Goal: Check status

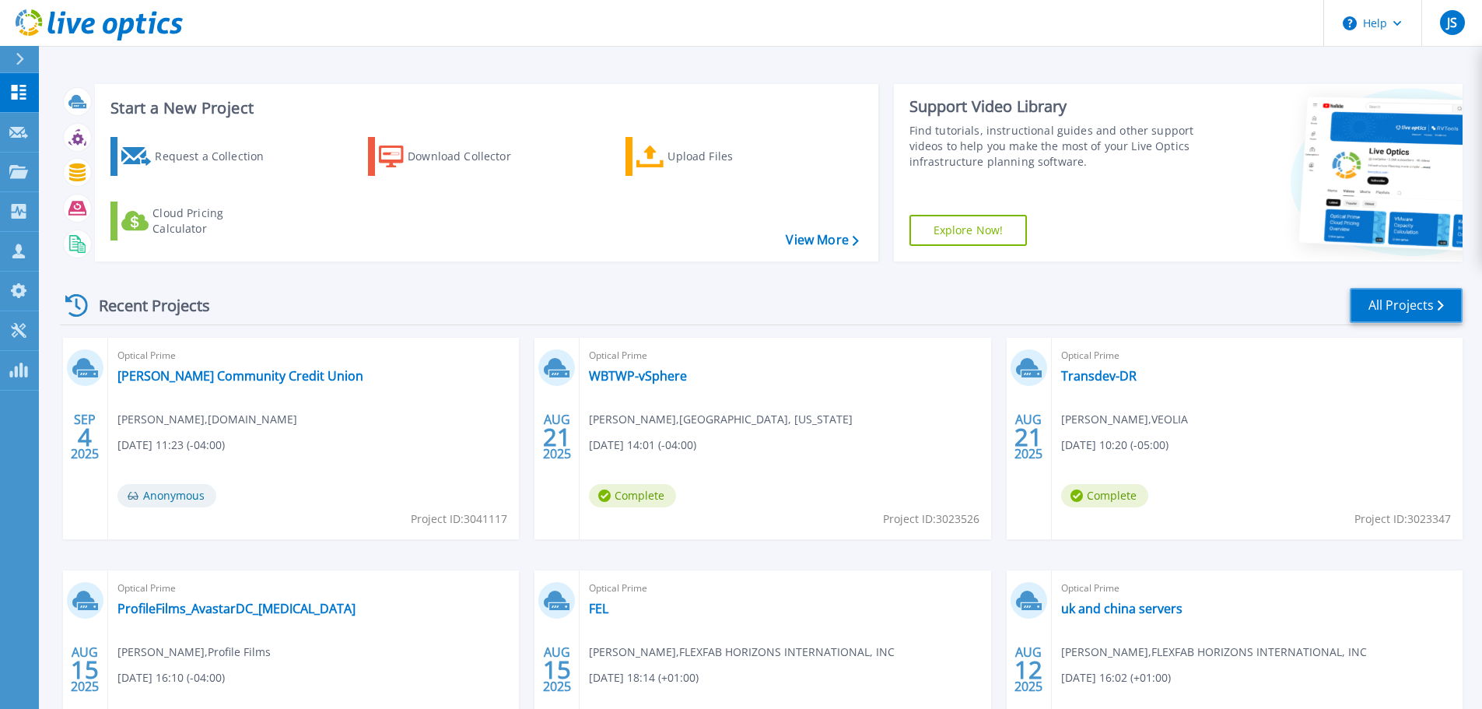
click at [1398, 305] on link "All Projects" at bounding box center [1405, 305] width 113 height 35
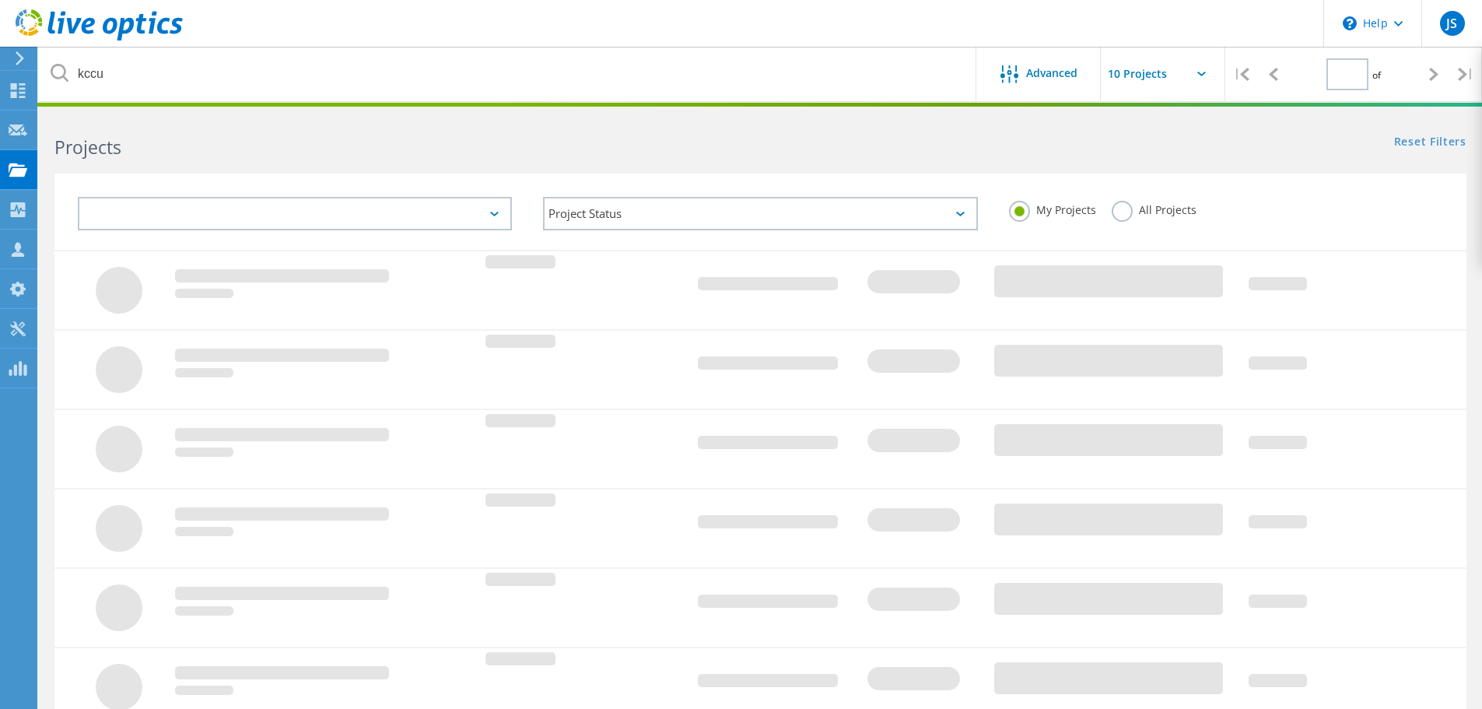
type input "1"
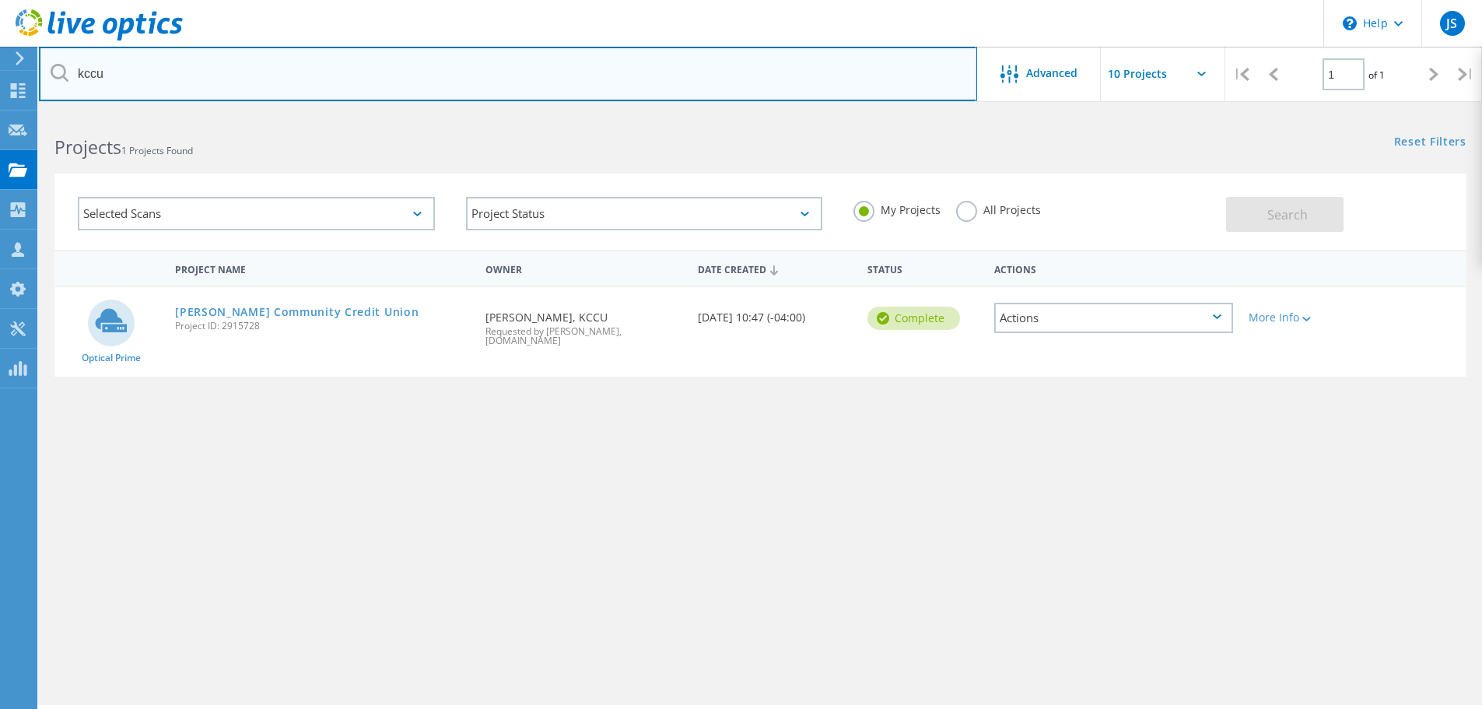
click at [371, 68] on input "kccu" at bounding box center [508, 74] width 938 height 54
type input "k"
type input "universal logistics"
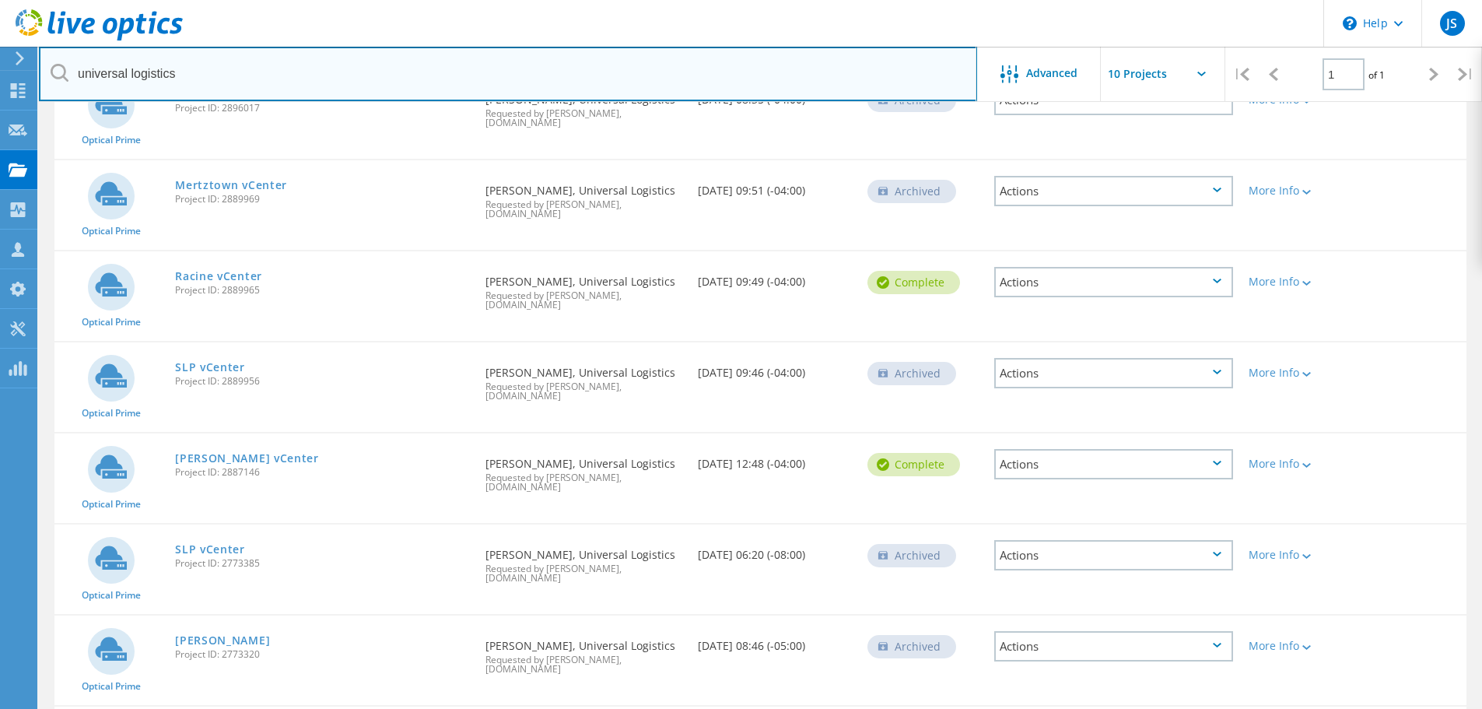
scroll to position [311, 0]
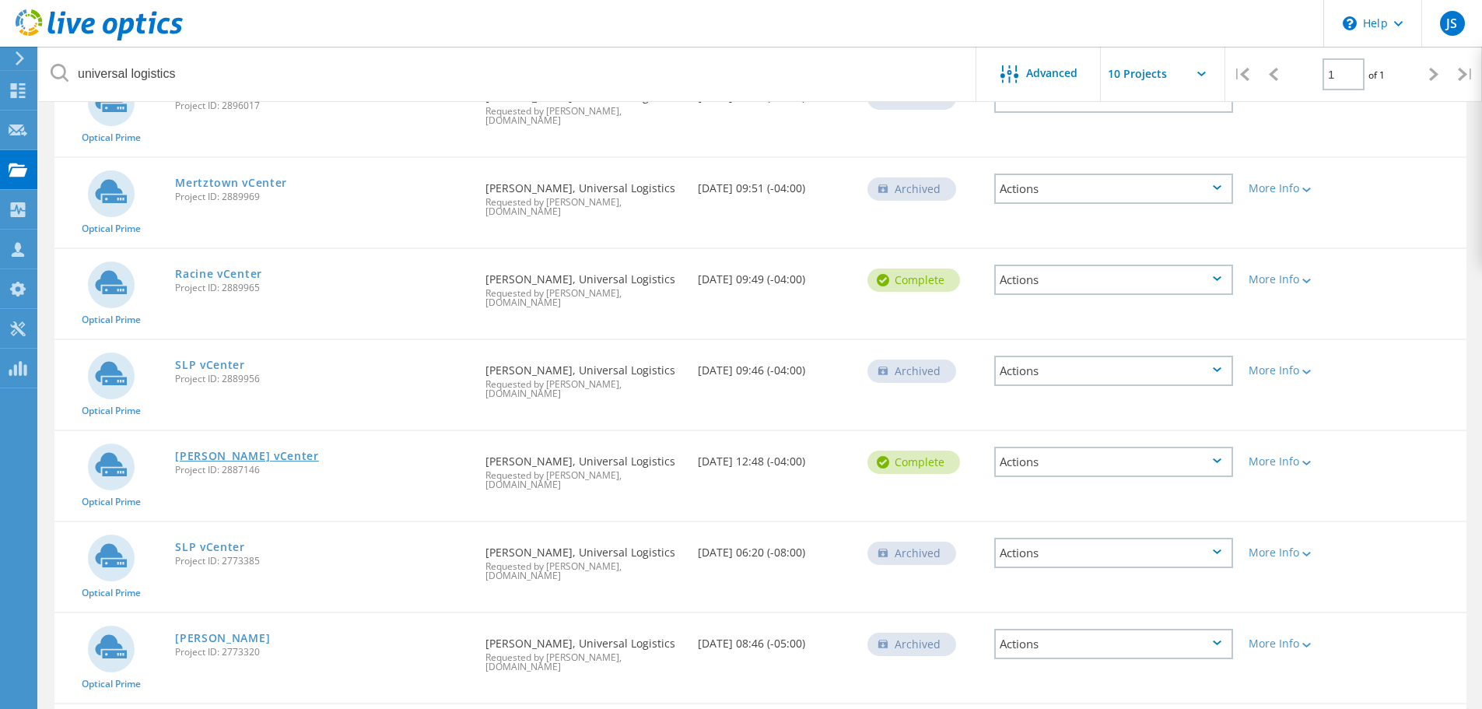
click at [206, 450] on link "[PERSON_NAME] vCenter" at bounding box center [247, 455] width 144 height 11
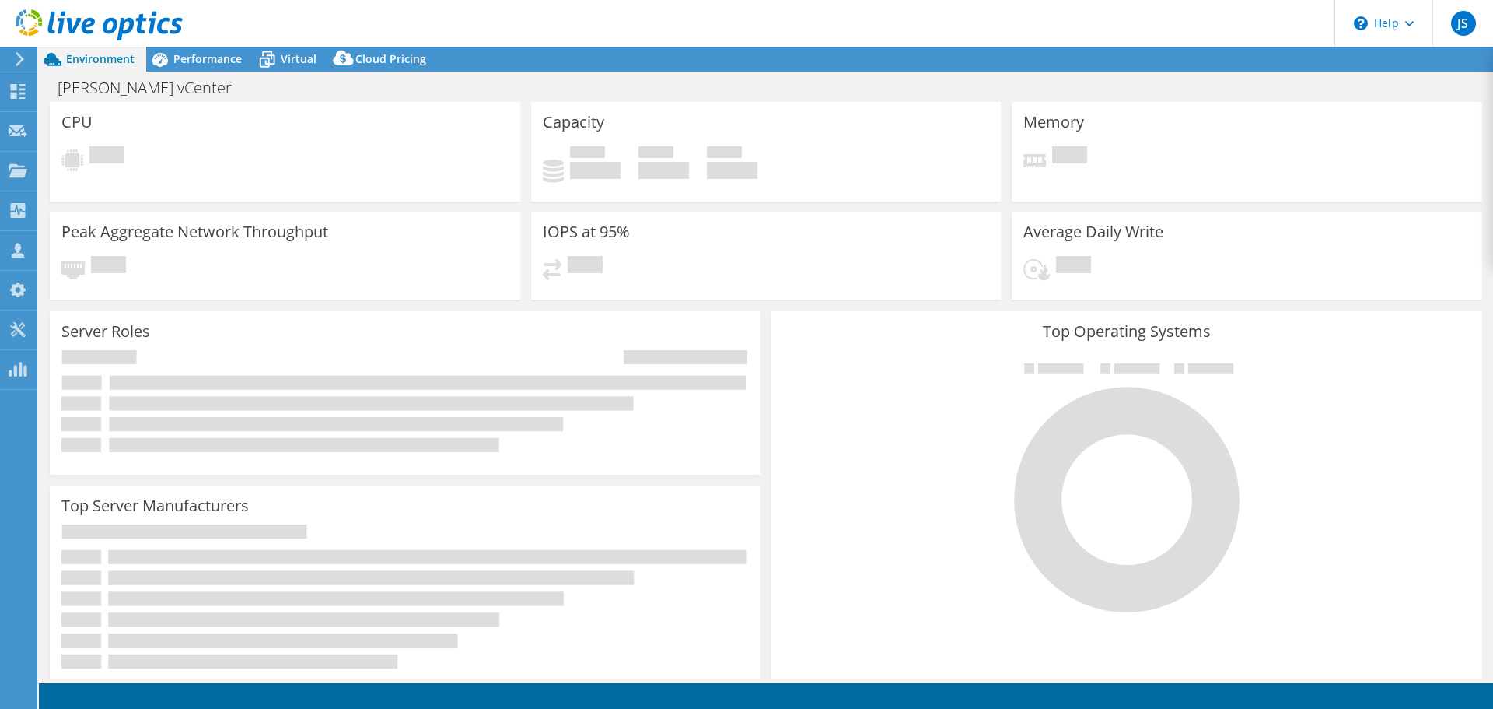
select select "USD"
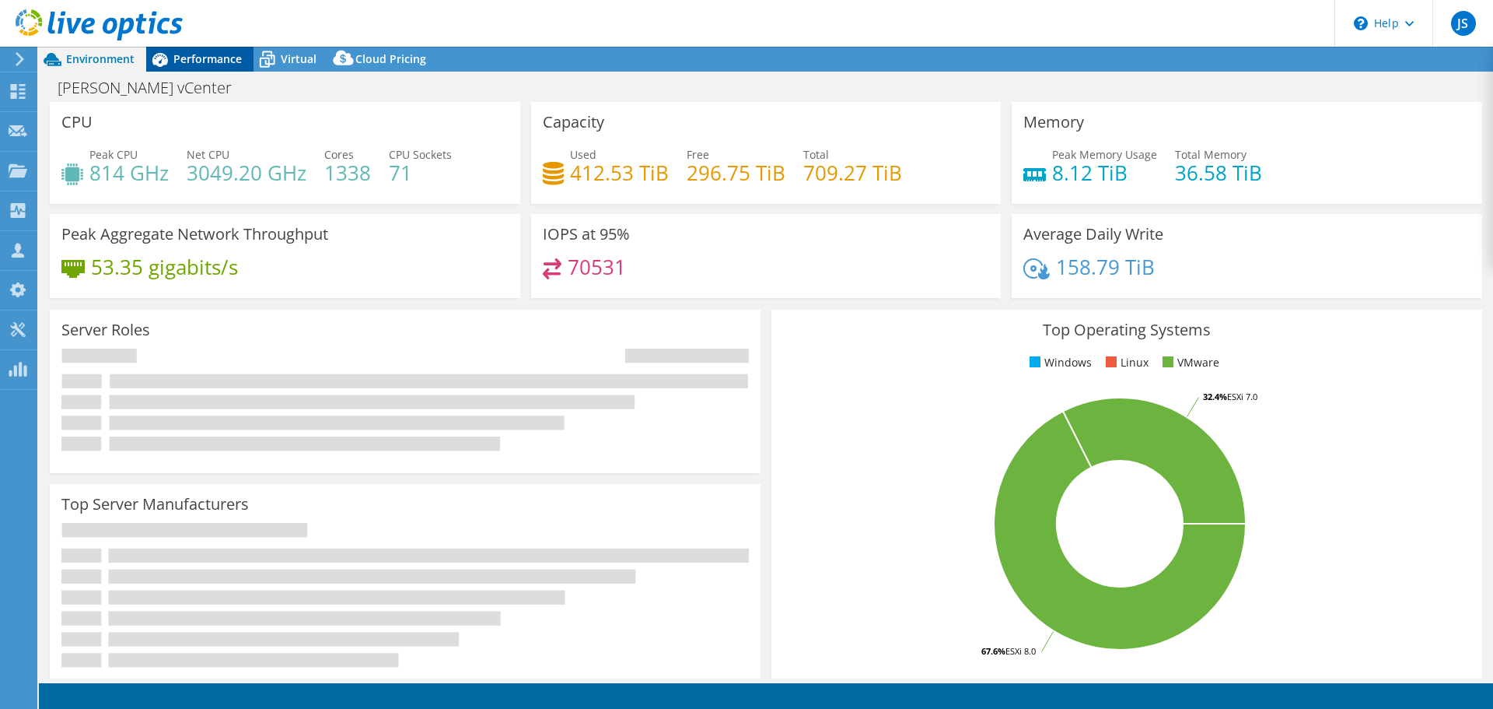
click at [209, 61] on span "Performance" at bounding box center [207, 58] width 68 height 15
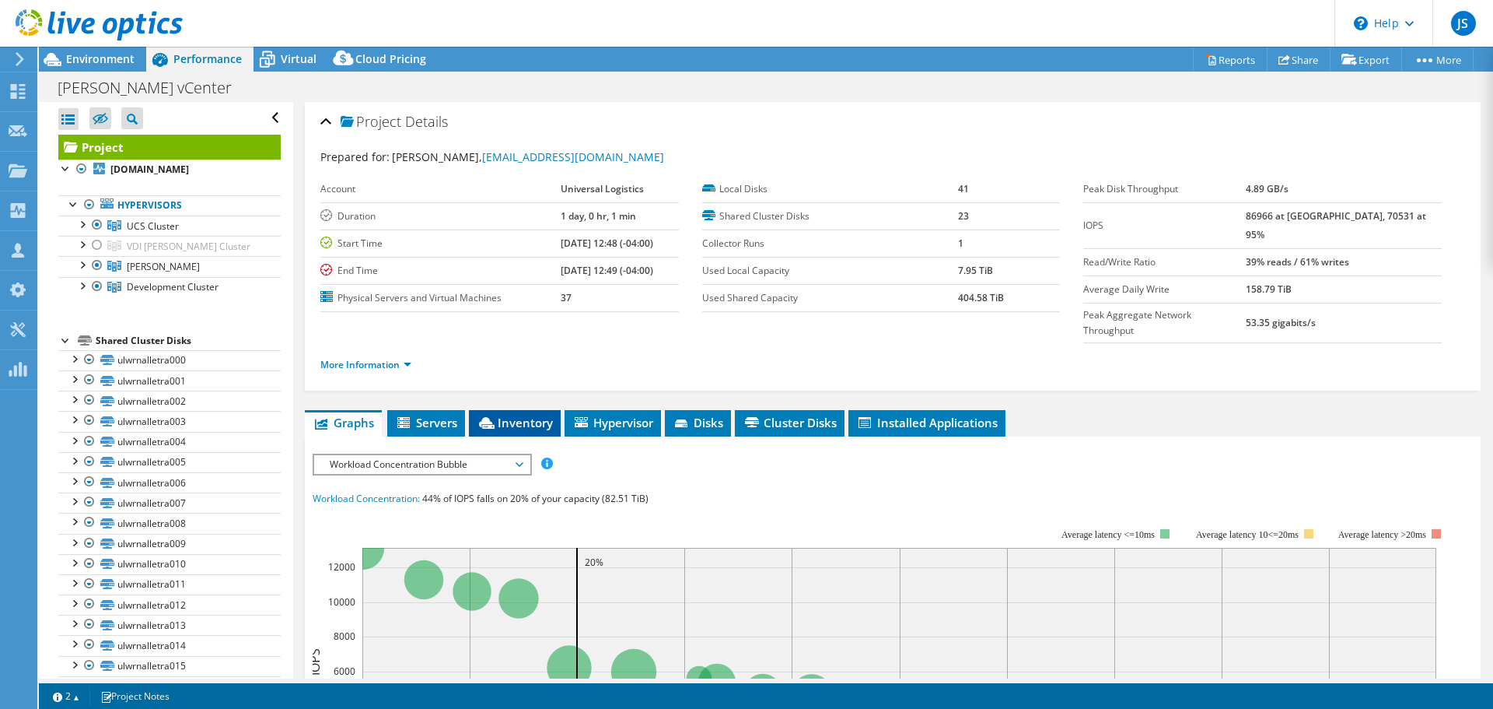
click at [550, 415] on span "Inventory" at bounding box center [515, 423] width 76 height 16
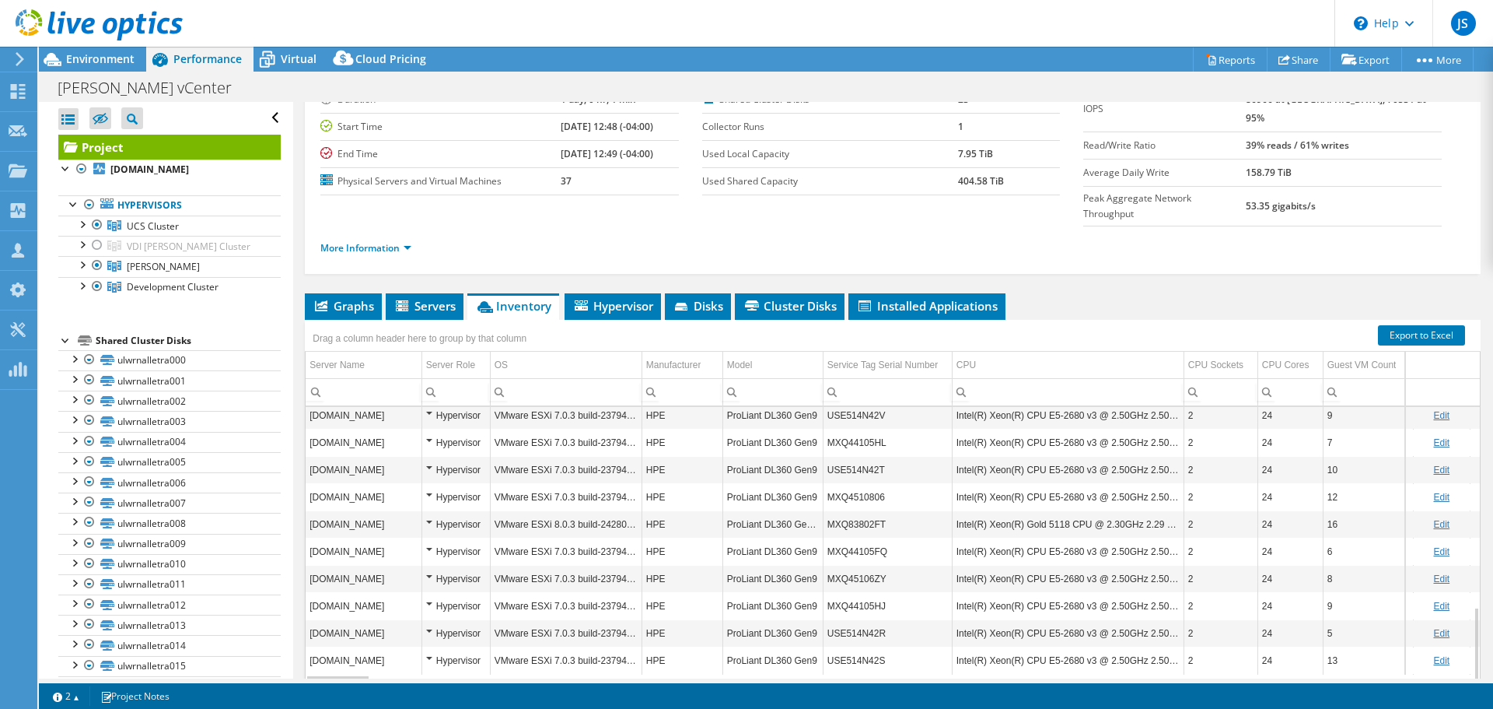
scroll to position [772, 0]
